Goal: Task Accomplishment & Management: Manage account settings

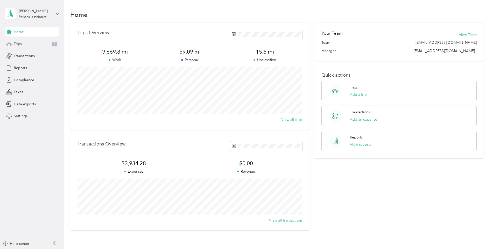
click at [29, 43] on div "Trips 1" at bounding box center [32, 43] width 54 height 9
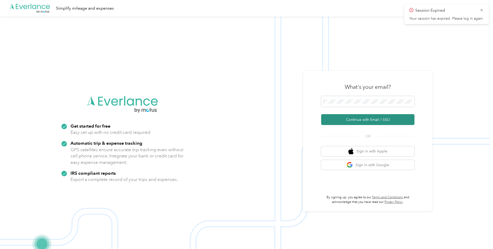
click at [345, 119] on button "Continue with Email / SSO" at bounding box center [367, 119] width 93 height 11
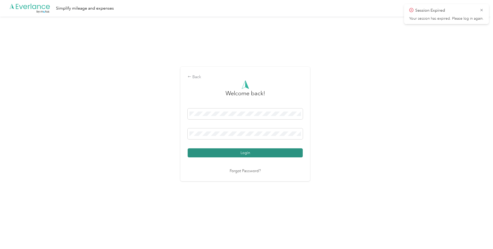
click at [246, 151] on button "Login" at bounding box center [245, 153] width 115 height 9
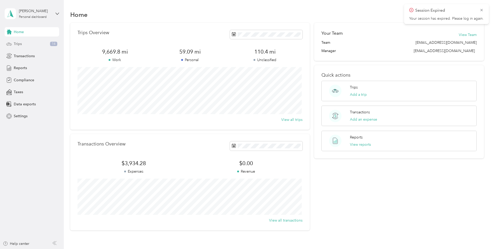
click at [32, 44] on div "Trips 14" at bounding box center [32, 43] width 54 height 9
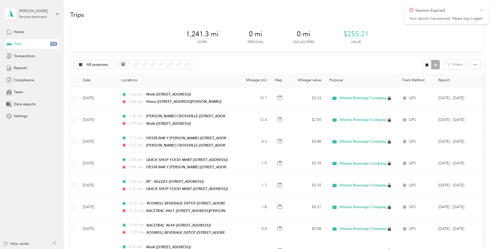
click at [481, 10] on icon at bounding box center [482, 10] width 4 height 5
click at [102, 66] on span "All purposes" at bounding box center [98, 65] width 22 height 4
click at [99, 81] on span "Unclassified" at bounding box center [110, 81] width 47 height 5
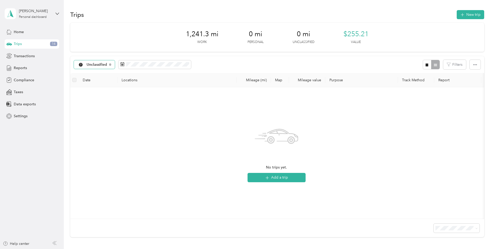
click at [101, 64] on span "Unclassified" at bounding box center [97, 65] width 21 height 4
click at [102, 75] on li "All purposes" at bounding box center [106, 74] width 64 height 9
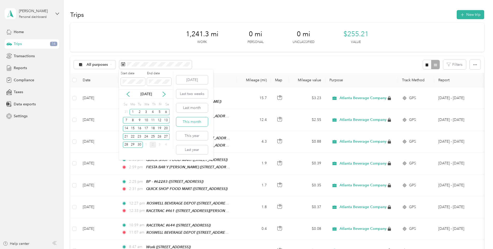
click at [202, 122] on button "This month" at bounding box center [192, 121] width 32 height 9
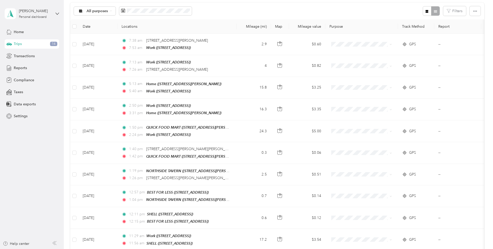
scroll to position [26, 0]
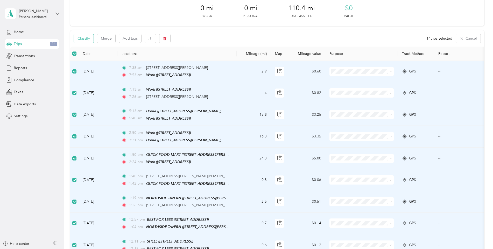
click at [85, 42] on button "Classify" at bounding box center [84, 38] width 20 height 9
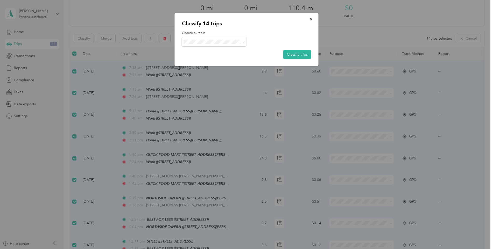
click at [215, 51] on span "Atlanta Beverage Company" at bounding box center [219, 50] width 48 height 5
click at [294, 52] on button "Classify trips" at bounding box center [297, 54] width 28 height 9
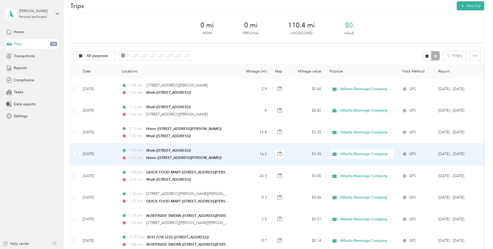
scroll to position [0, 0]
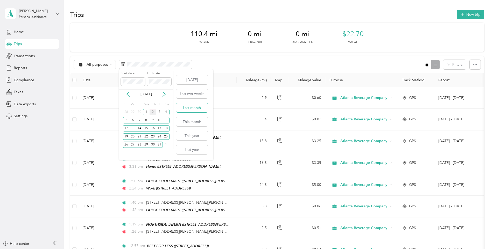
click at [190, 107] on button "Last month" at bounding box center [192, 107] width 32 height 9
